Goal: Check status: Check status

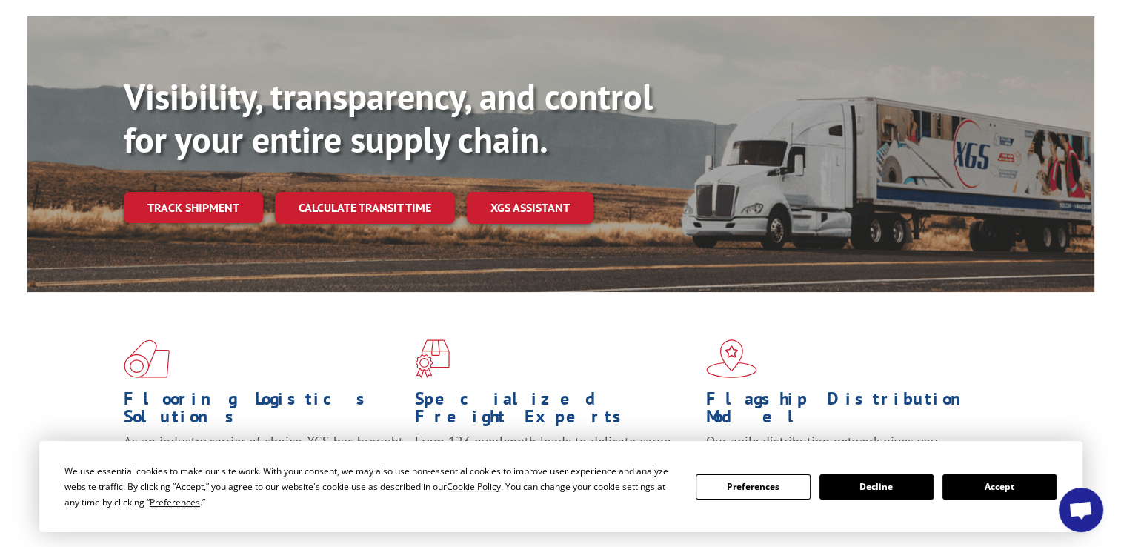
scroll to position [148, 0]
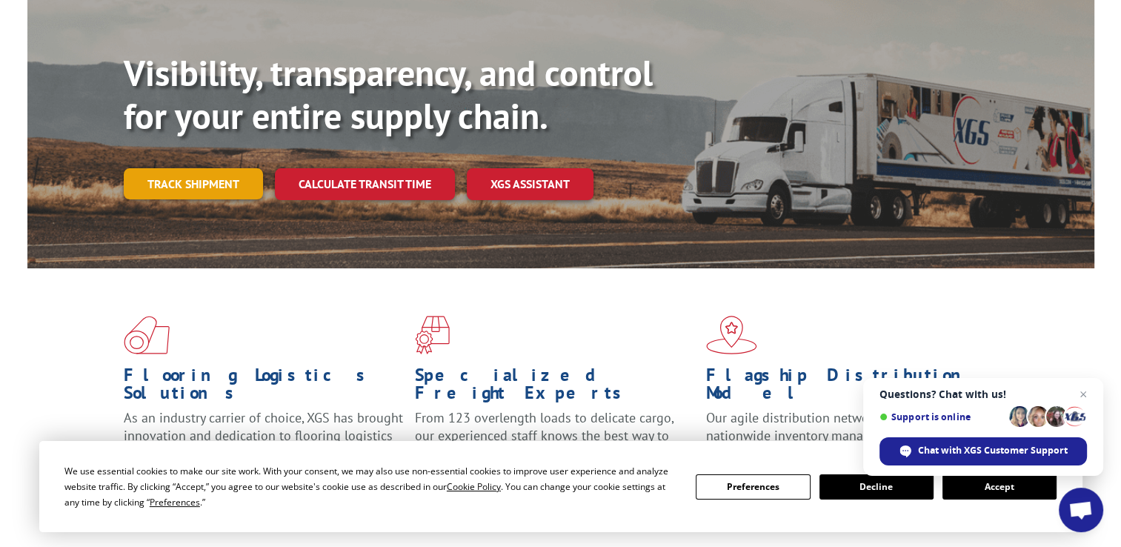
click at [202, 168] on link "Track shipment" at bounding box center [193, 183] width 139 height 31
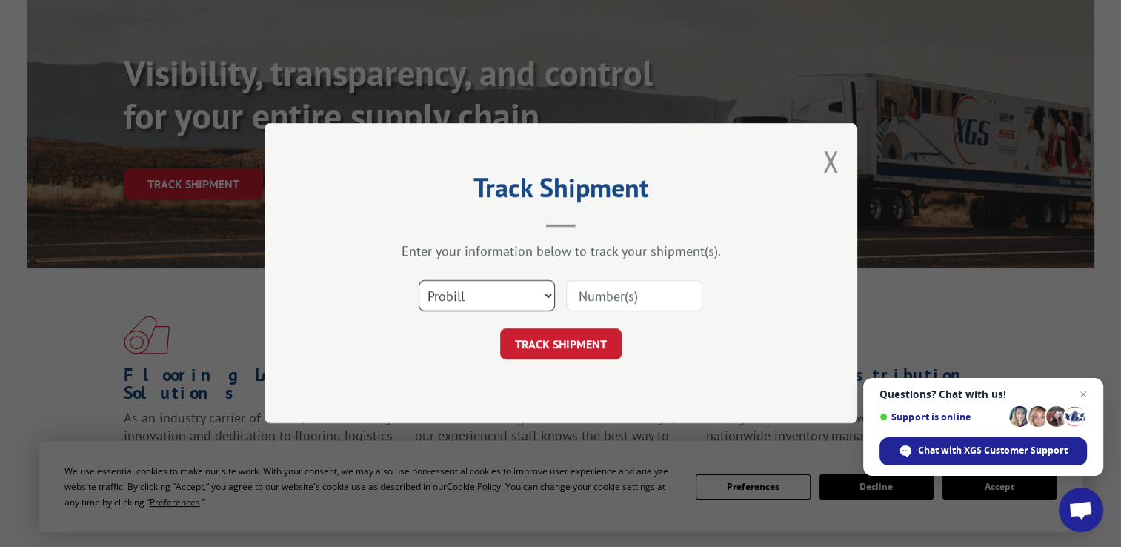
click at [547, 292] on select "Select category... Probill BOL PO" at bounding box center [487, 296] width 136 height 31
click at [545, 296] on select "Select category... Probill BOL PO" at bounding box center [487, 296] width 136 height 31
select select "po"
click at [419, 281] on select "Select category... Probill BOL PO" at bounding box center [487, 296] width 136 height 31
click at [626, 302] on input at bounding box center [634, 296] width 136 height 31
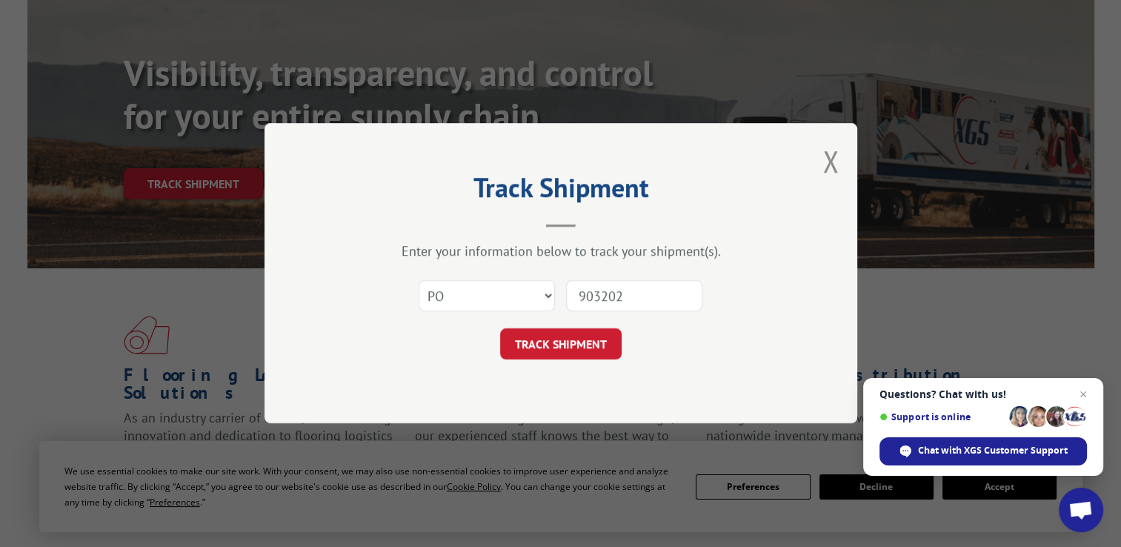
type input "9032025"
click button "TRACK SHIPMENT" at bounding box center [561, 344] width 122 height 31
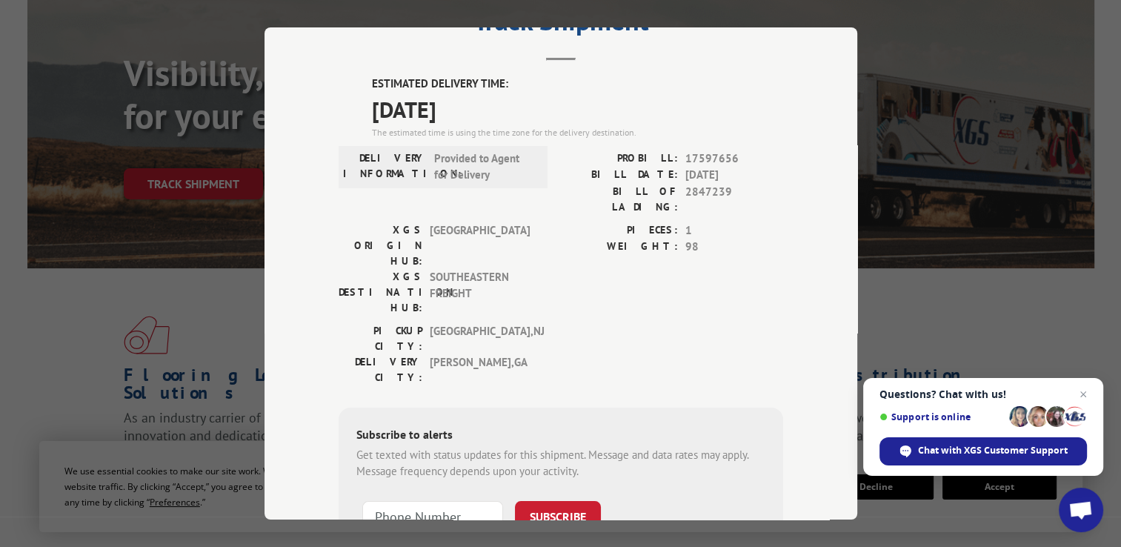
scroll to position [0, 0]
